Goal: Check status: Check status

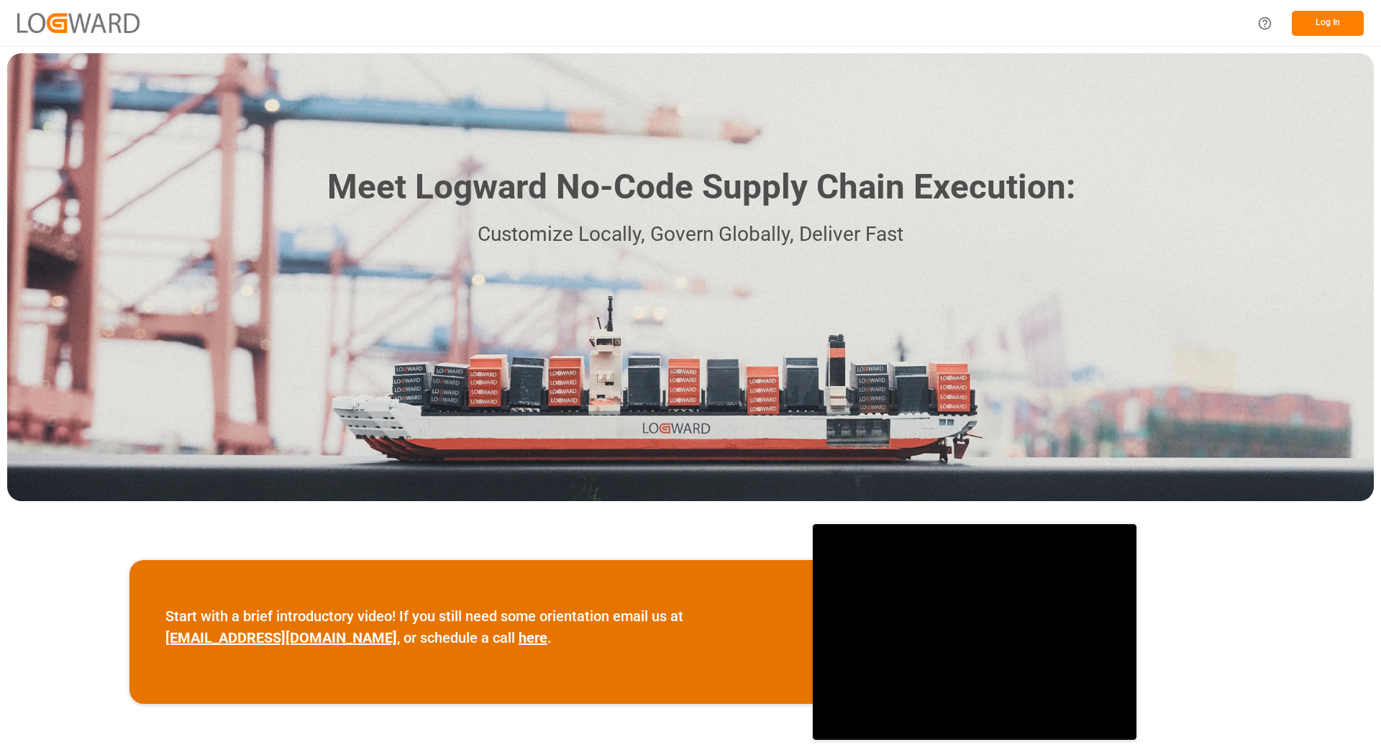
click at [1329, 23] on button "Log In" at bounding box center [1328, 23] width 72 height 25
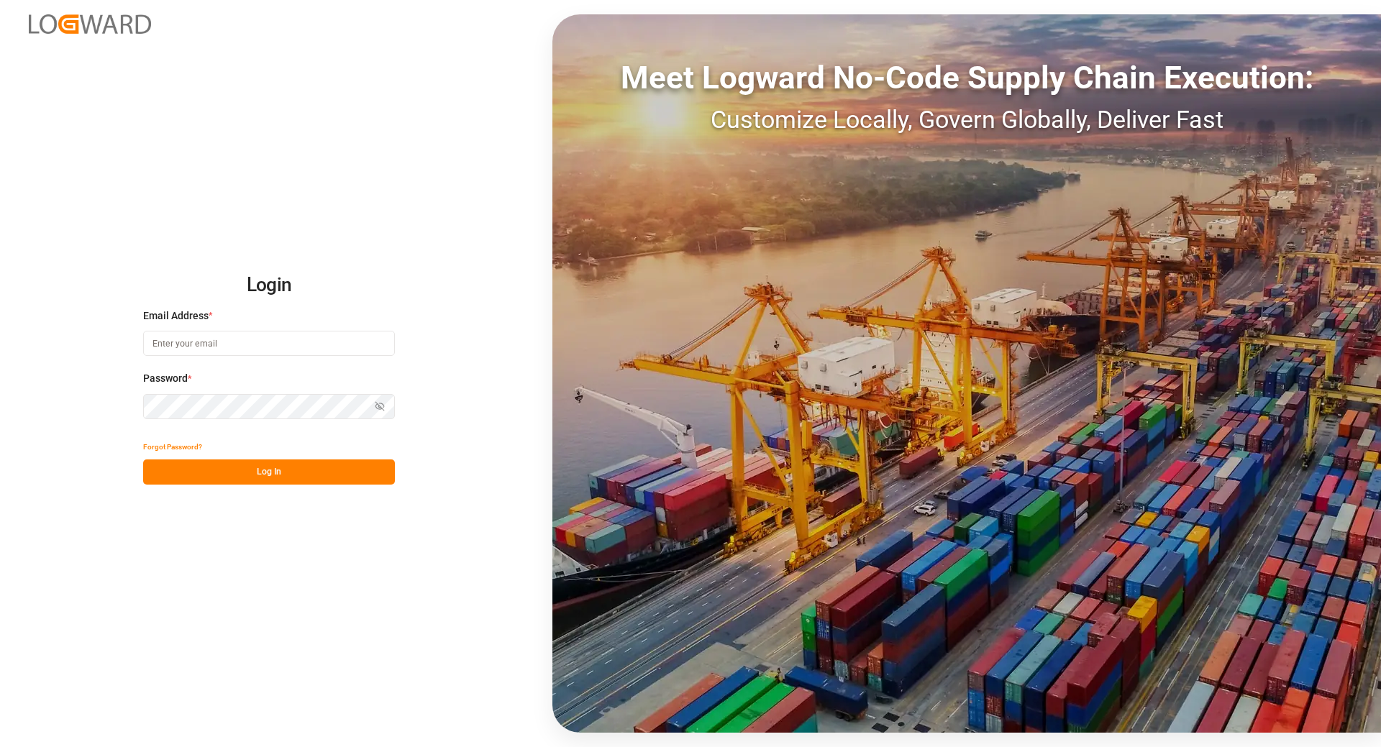
type input "[EMAIL_ADDRESS][DOMAIN_NAME]"
click at [240, 476] on button "Log In" at bounding box center [269, 472] width 252 height 25
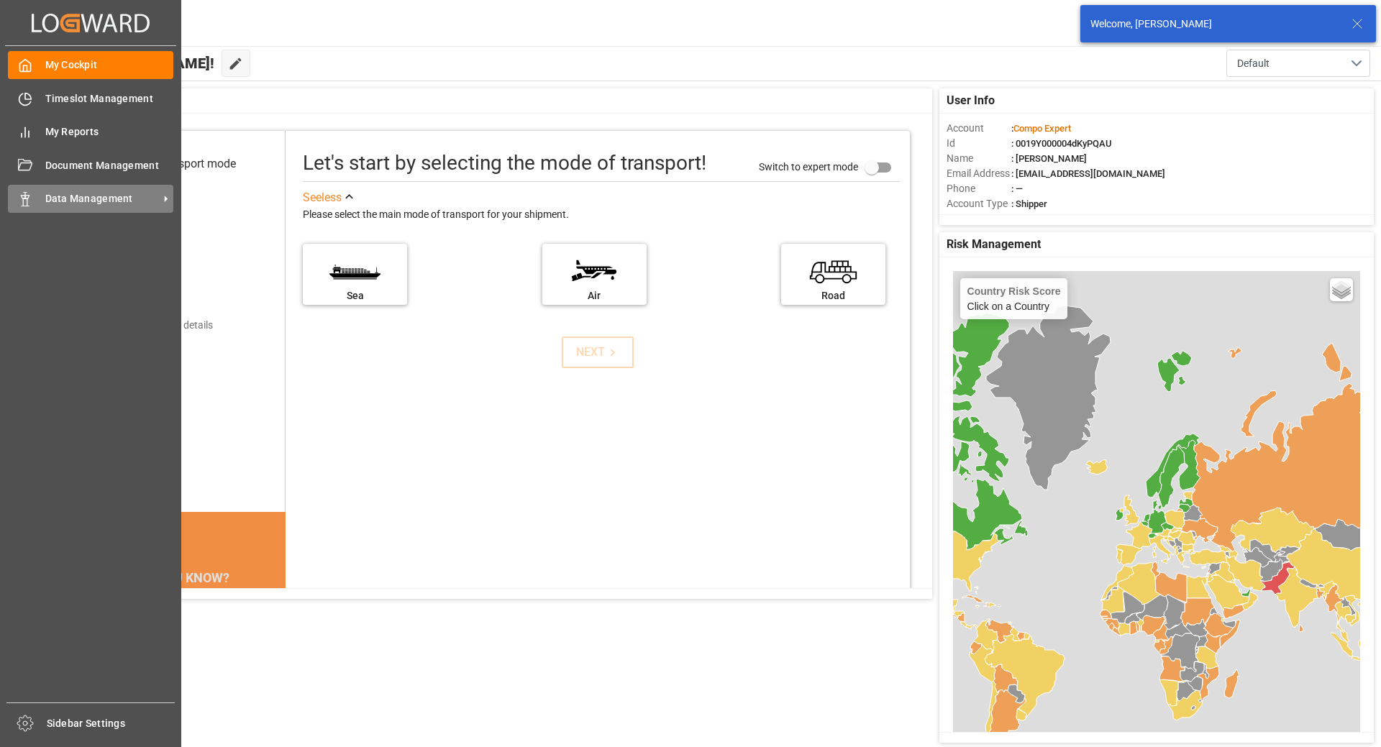
click at [21, 201] on icon at bounding box center [25, 199] width 14 height 14
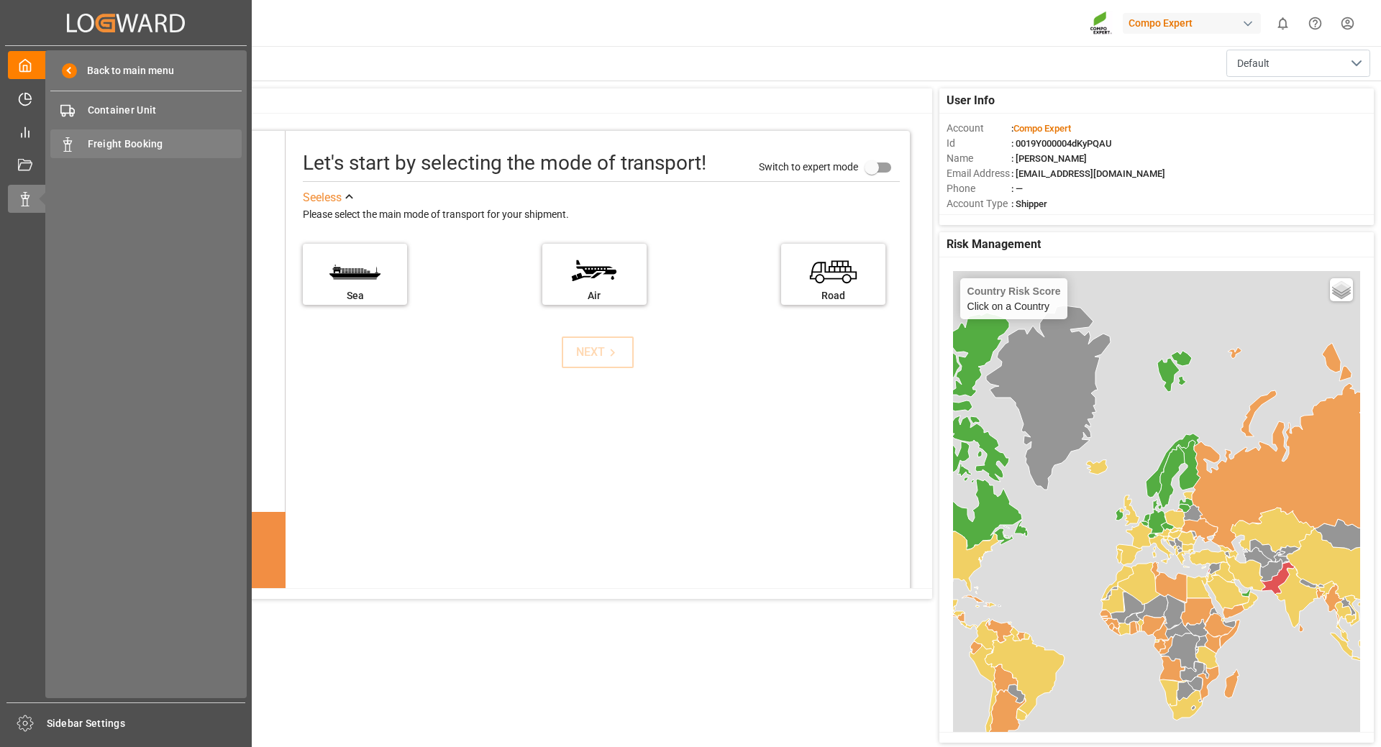
click at [117, 140] on span "Freight Booking" at bounding box center [165, 144] width 155 height 15
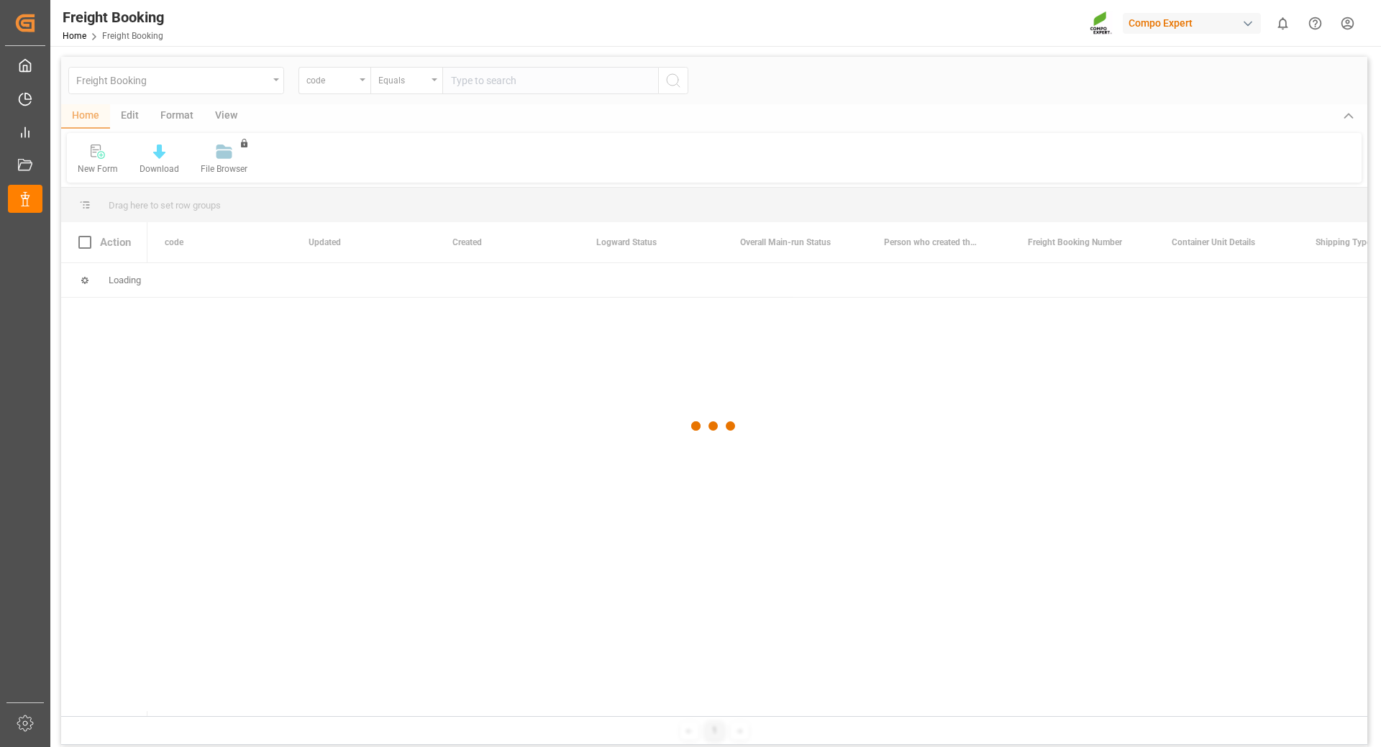
click at [360, 85] on div at bounding box center [714, 426] width 1306 height 739
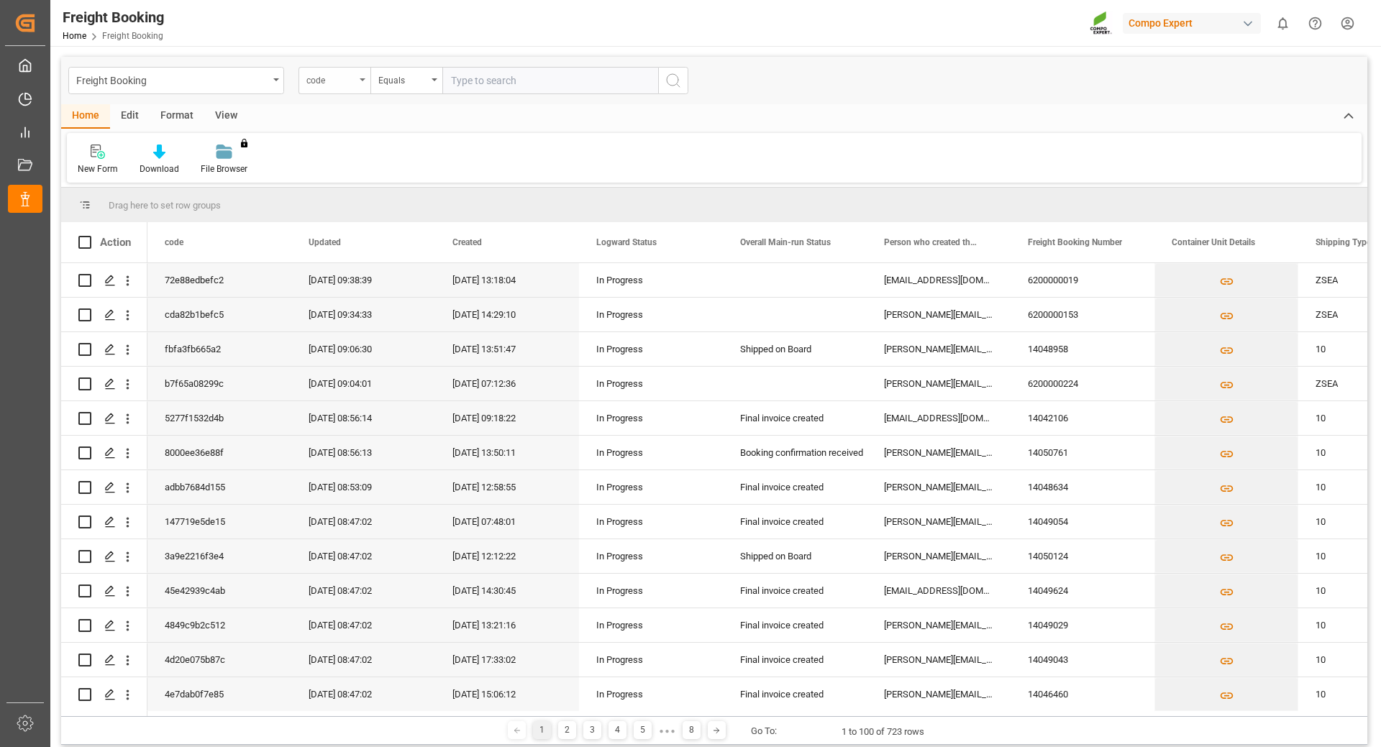
click at [358, 84] on div "code" at bounding box center [335, 80] width 72 height 27
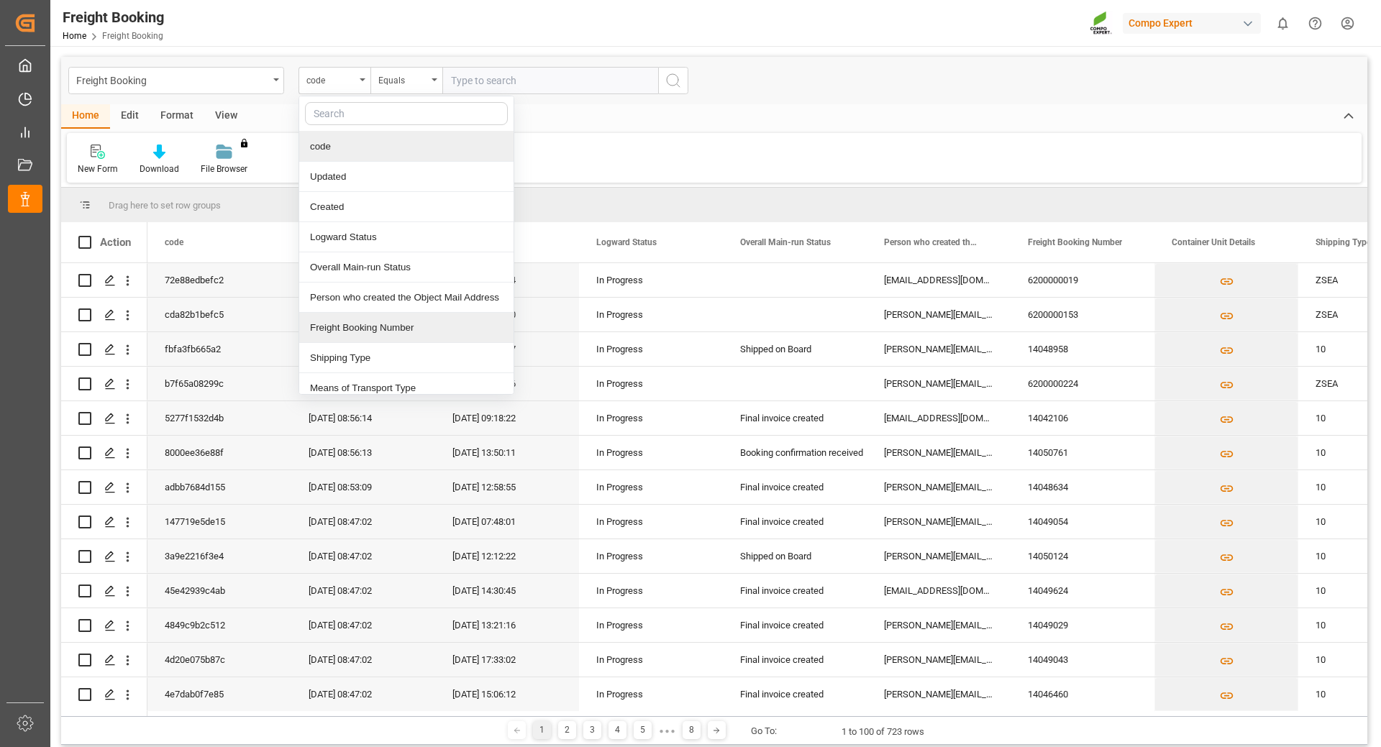
drag, startPoint x: 353, startPoint y: 329, endPoint x: 440, endPoint y: 233, distance: 128.9
click at [355, 327] on div "Freight Booking Number" at bounding box center [406, 328] width 214 height 30
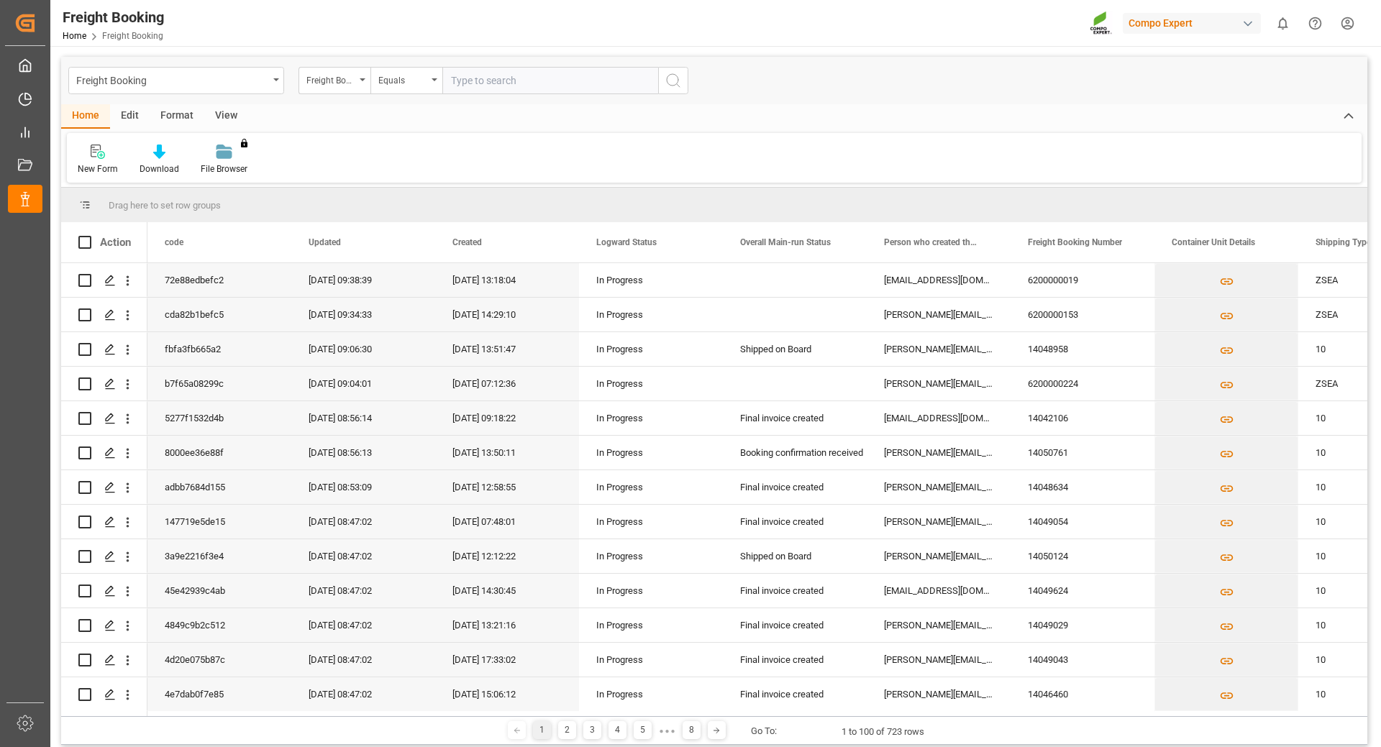
click at [483, 74] on input "text" at bounding box center [550, 80] width 216 height 27
type input "620000122"
click at [670, 77] on icon "search button" at bounding box center [673, 80] width 17 height 17
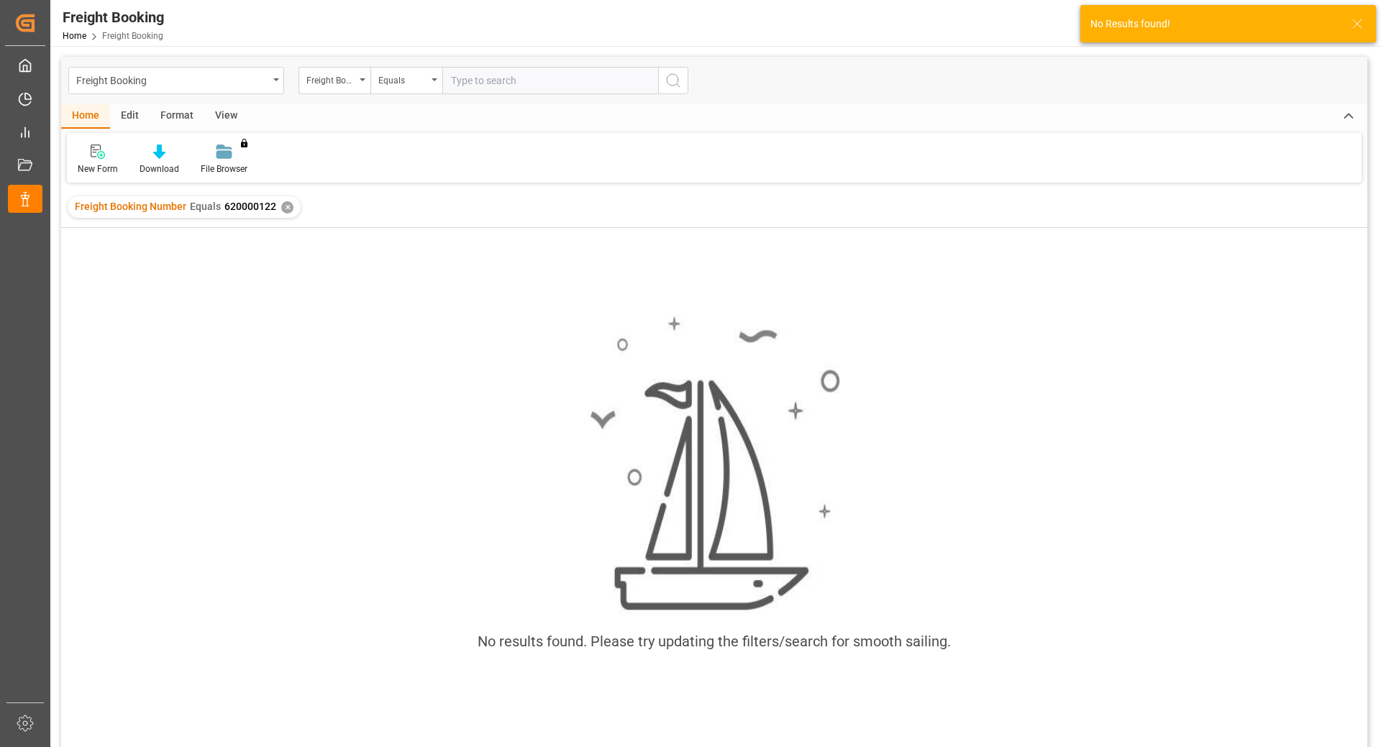
click at [524, 73] on input "text" at bounding box center [550, 80] width 216 height 27
click at [284, 208] on div "✕" at bounding box center [287, 207] width 12 height 12
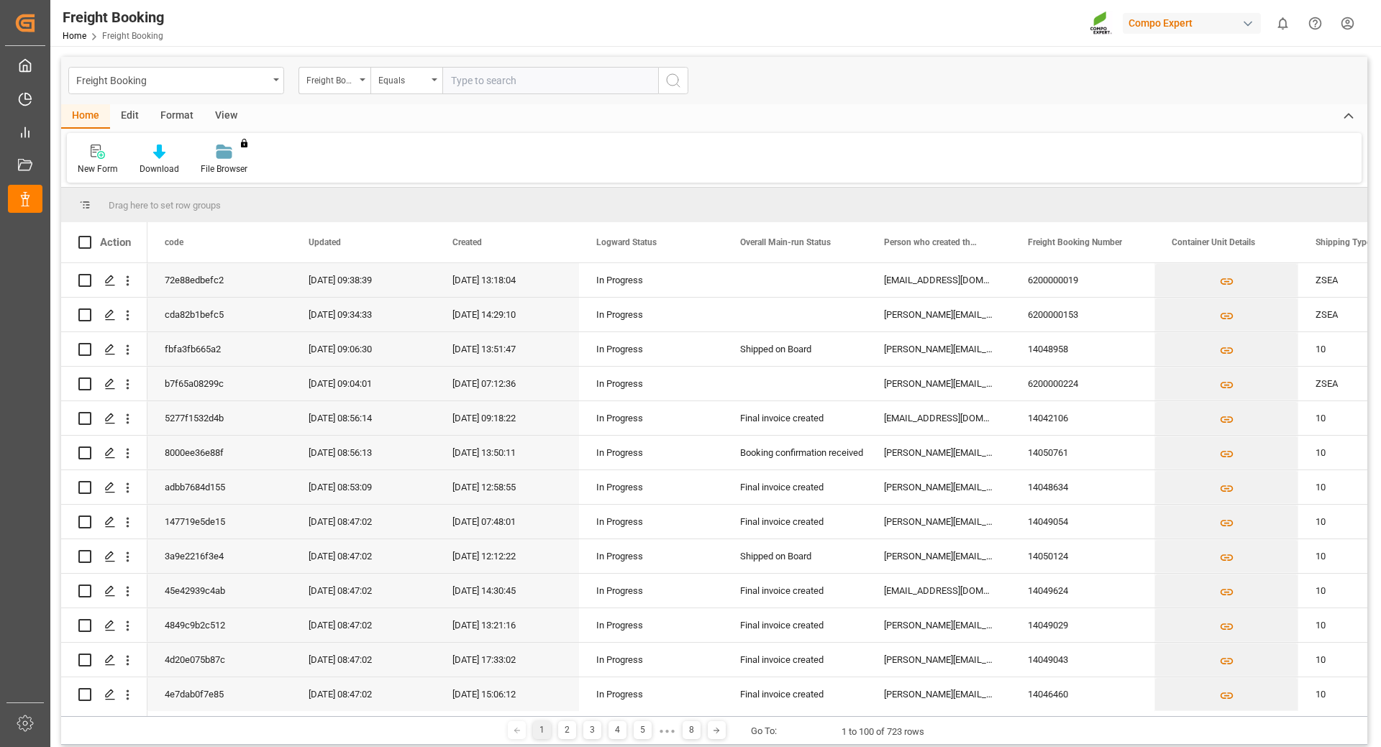
click at [496, 80] on input "text" at bounding box center [550, 80] width 216 height 27
type input "6200000122"
click at [675, 79] on icon "search button" at bounding box center [673, 80] width 17 height 17
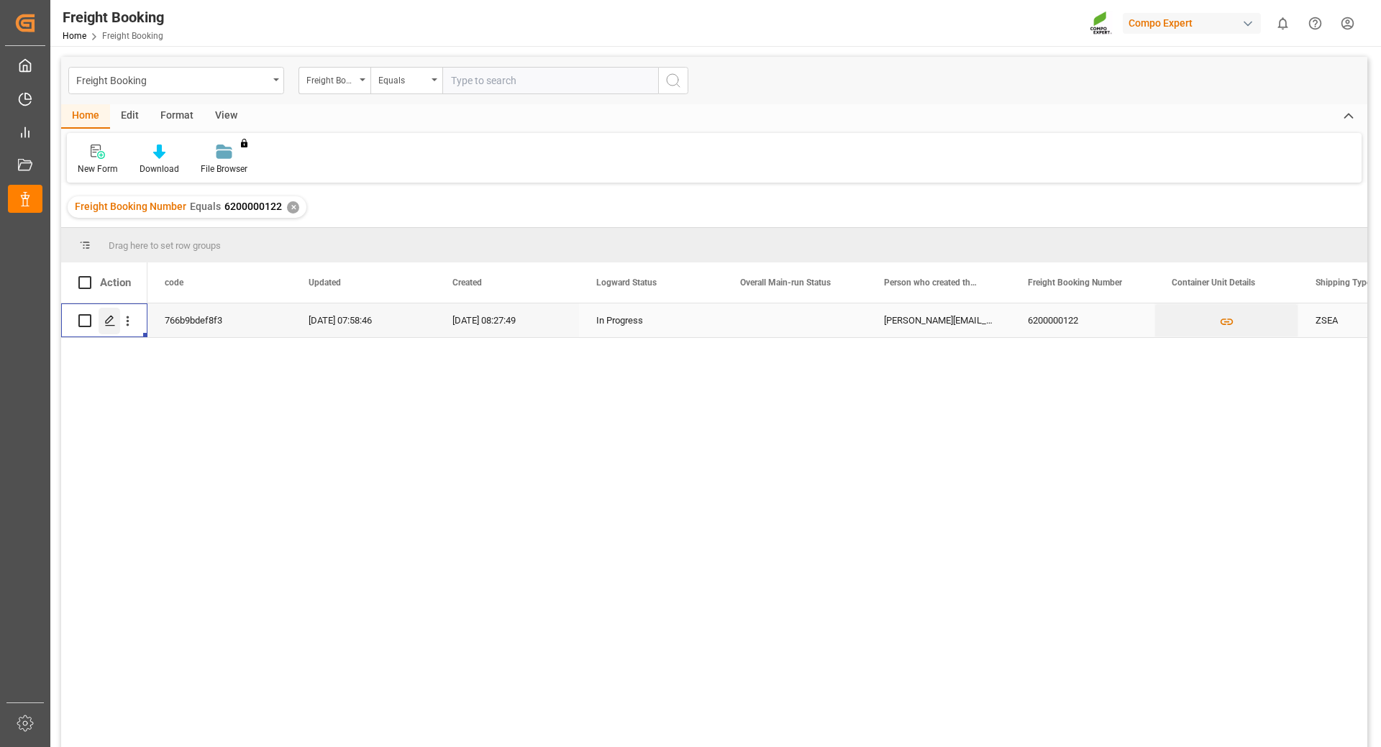
click at [107, 322] on icon "Press SPACE to select this row." at bounding box center [110, 321] width 12 height 12
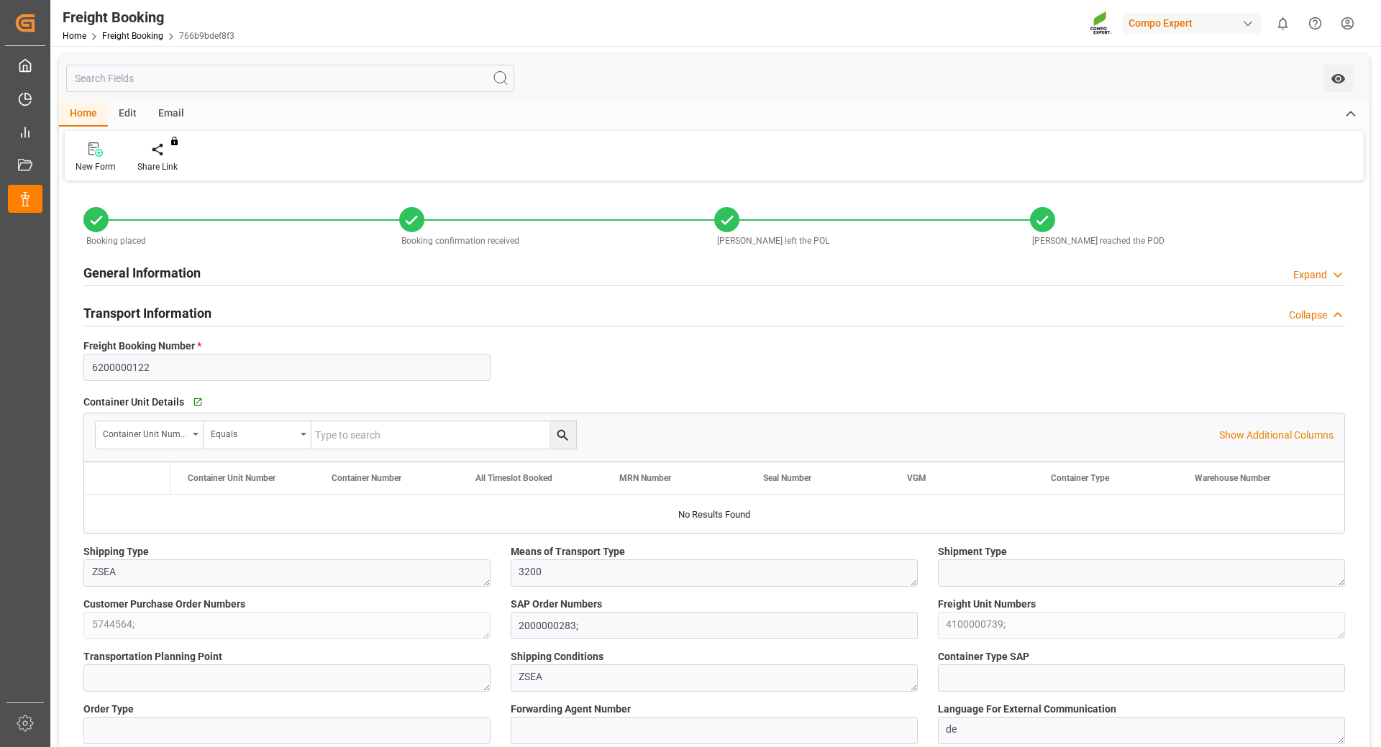
type input "Maersk"
type input "Maersk Line AS"
type input "9306172"
type input "BEANR"
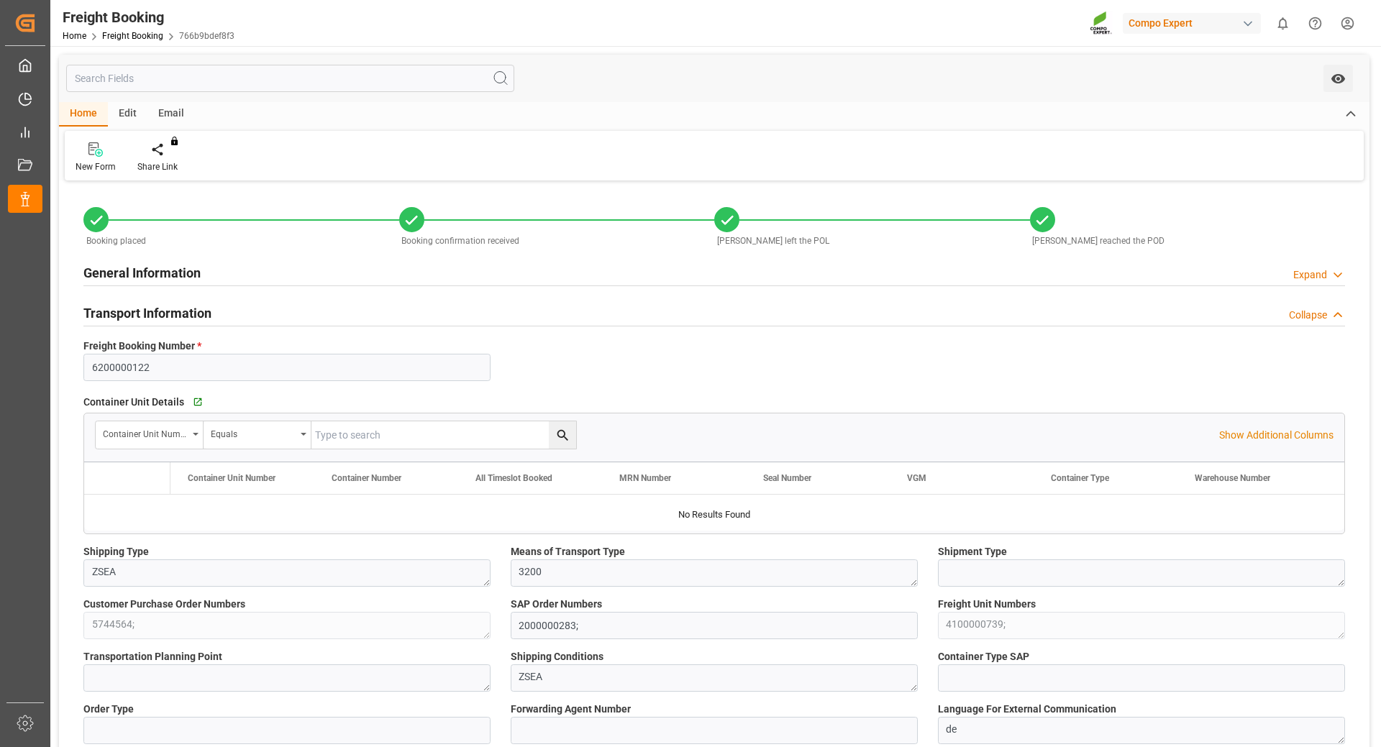
type input "MXATM"
type input "0"
type input "27324"
type input "[DATE] 01:00"
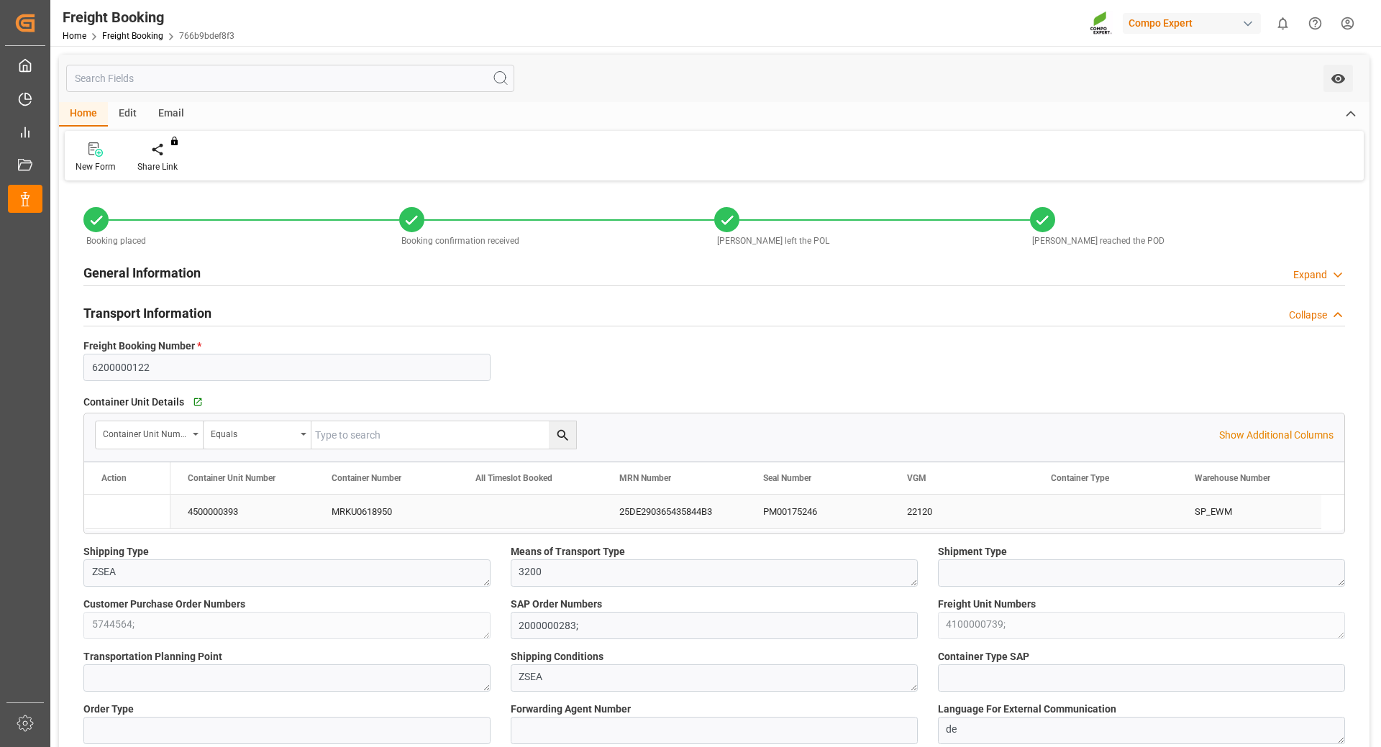
type input "[DATE] 01:00"
type input "[DATE] 05:30"
type input "[DATE] 10:00"
type input "[DATE]"
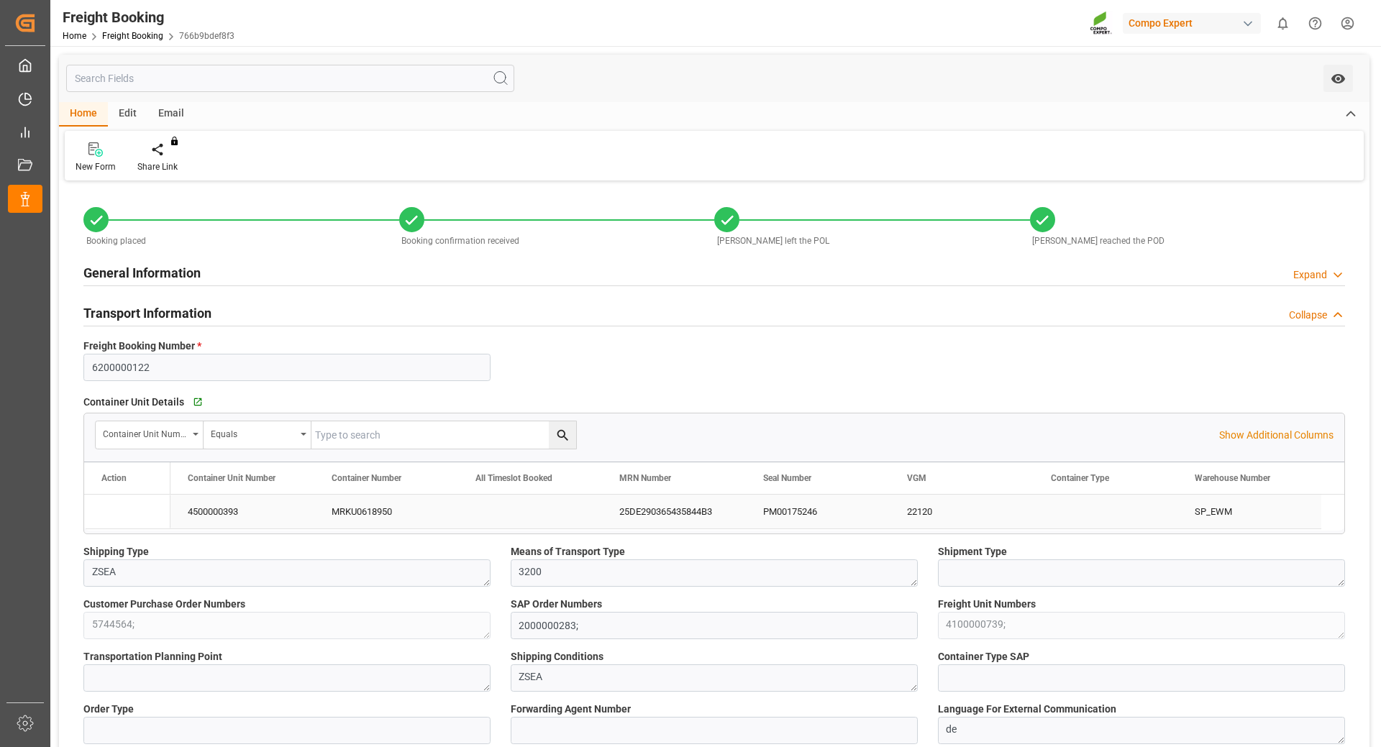
type input "[DATE] 08:27"
type input "[DATE] 08:32"
type input "[DATE] 08:21"
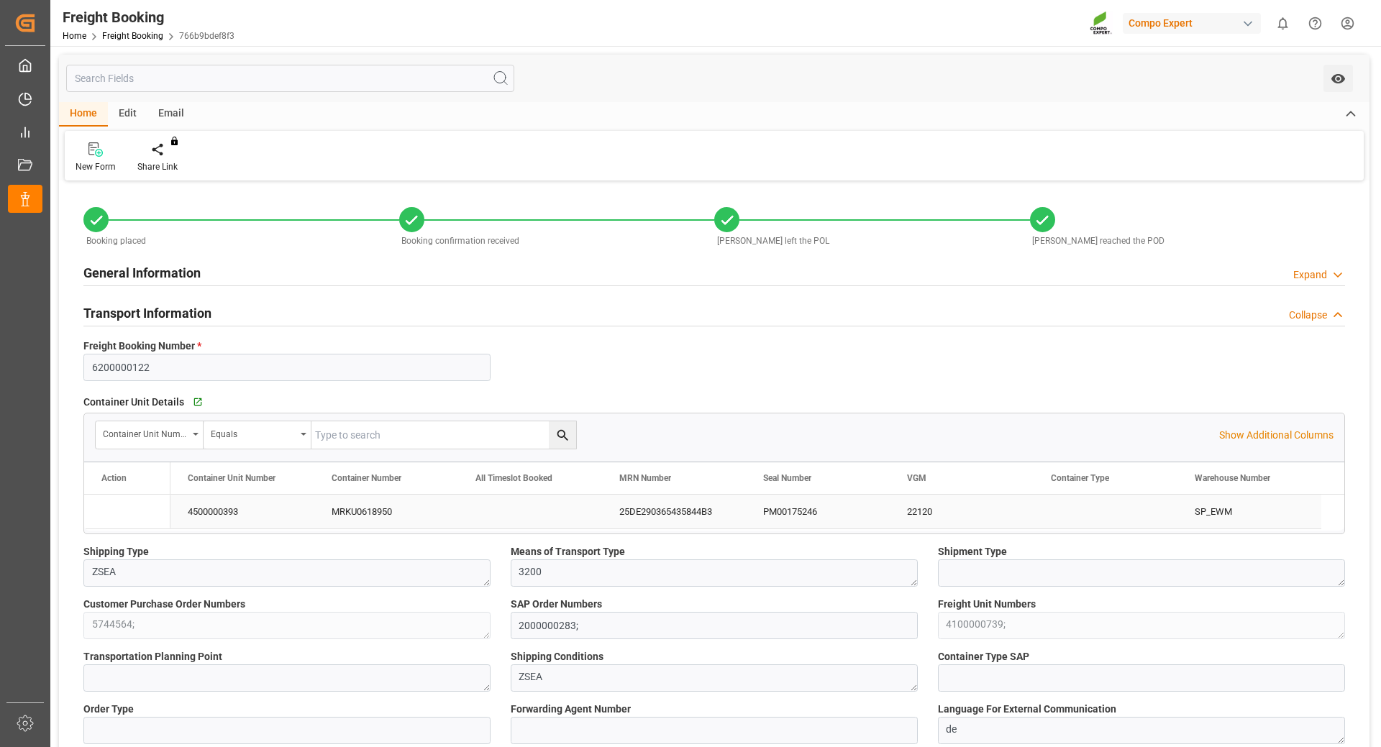
type input "[DATE] 14:25"
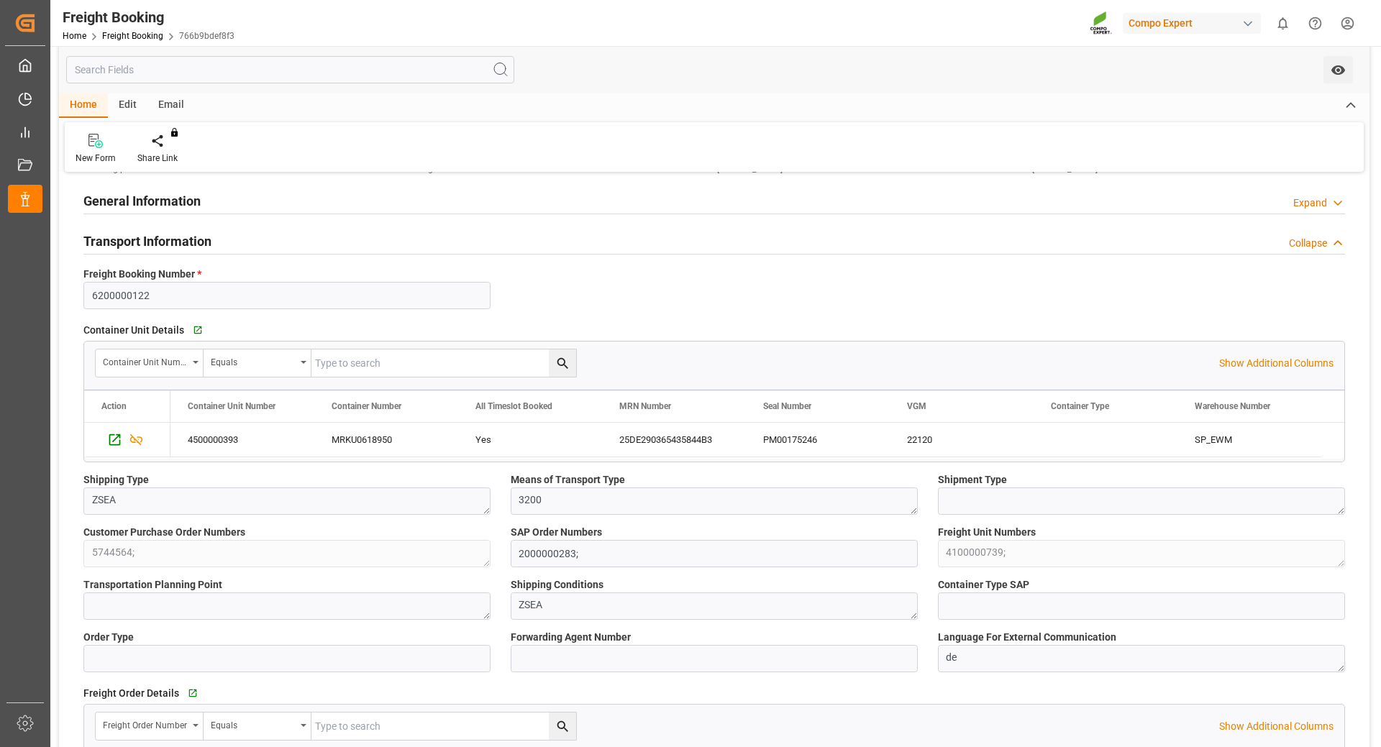
scroll to position [144, 0]
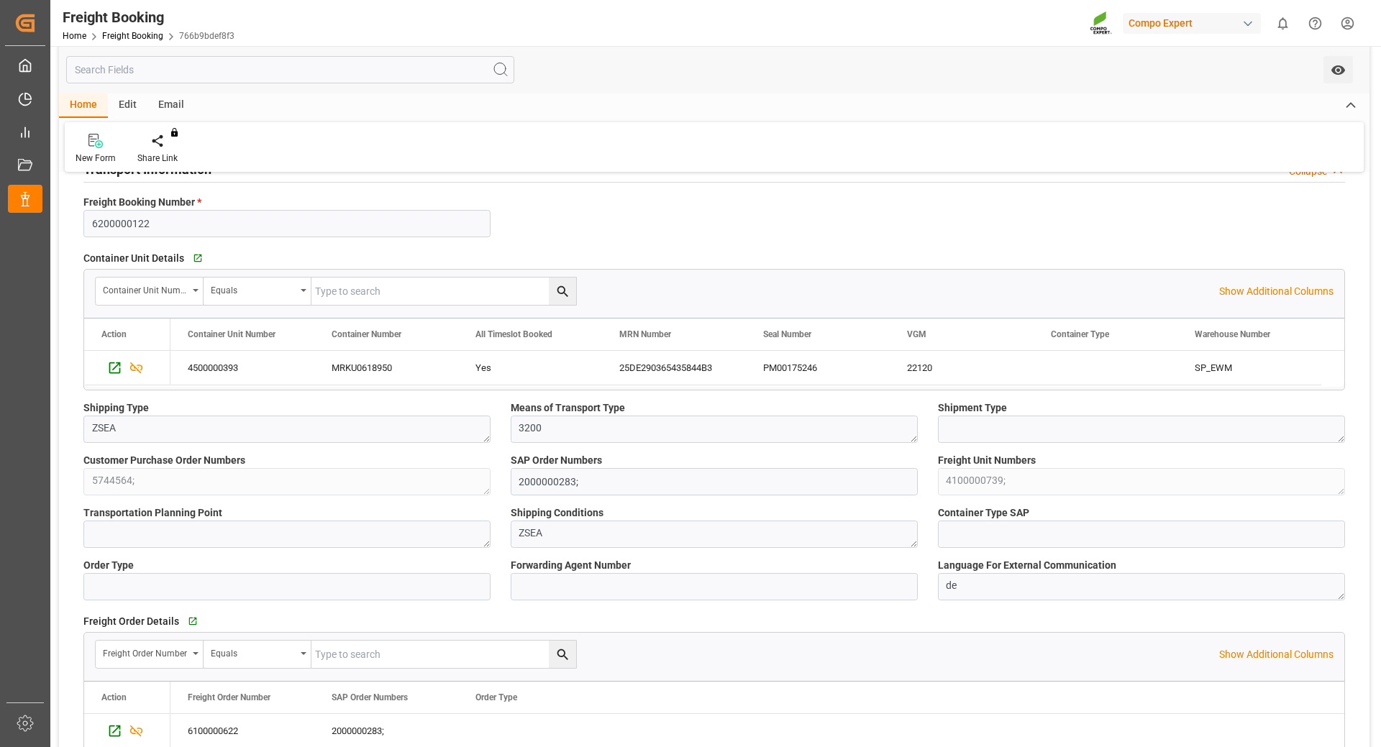
click at [1013, 65] on div "You do not have permission for watch. Contact admin." at bounding box center [714, 69] width 1311 height 47
click at [1346, 22] on html "Created by potrace 1.15, written by [PERSON_NAME] [DATE]-[DATE] Created by potr…" at bounding box center [690, 373] width 1381 height 747
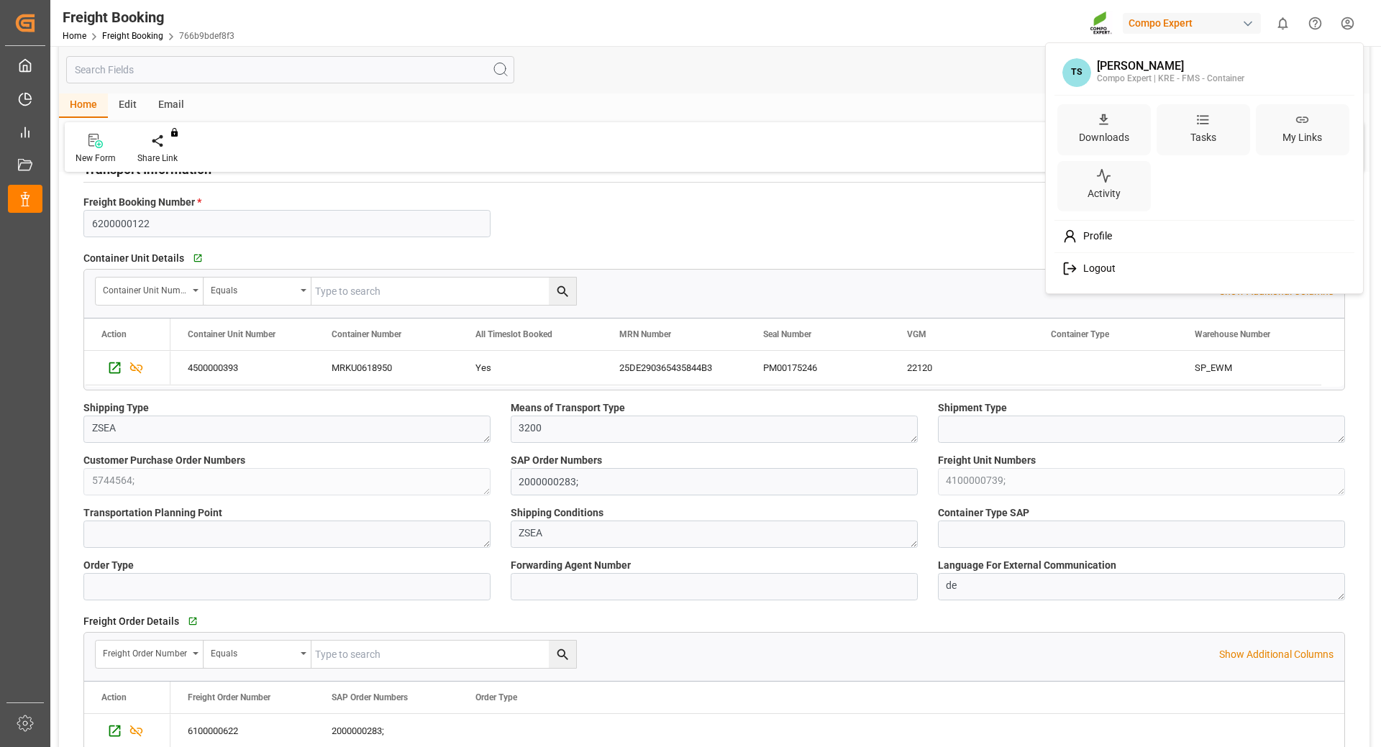
click at [1093, 273] on span "Logout" at bounding box center [1097, 269] width 38 height 13
